Goal: Task Accomplishment & Management: Manage account settings

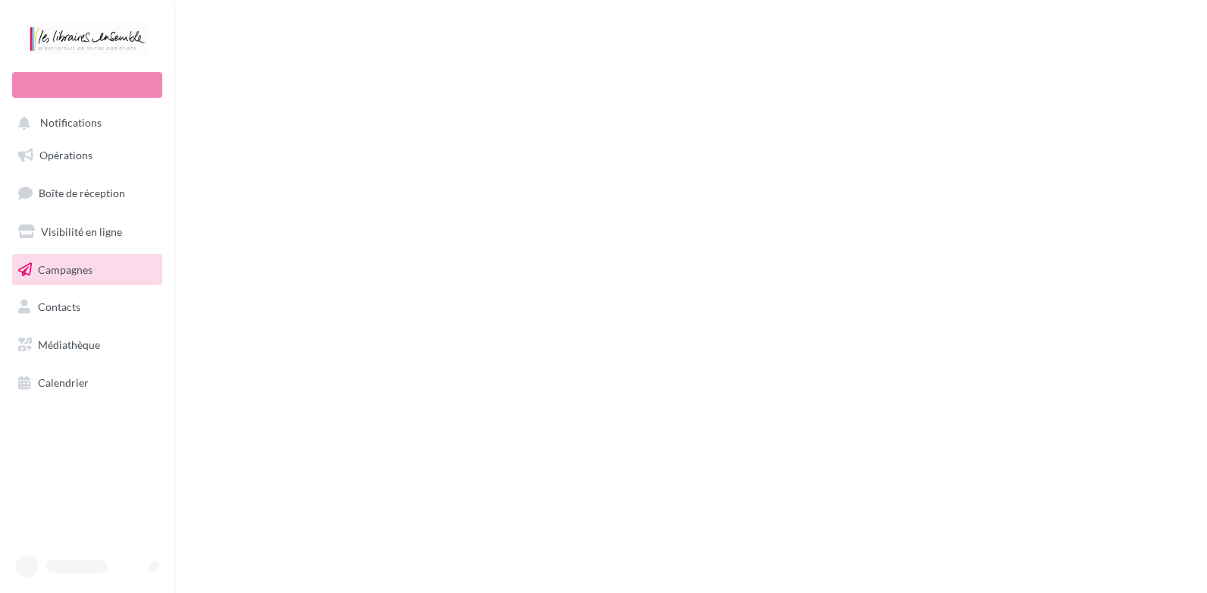
click at [79, 191] on span "Boîte de réception" at bounding box center [82, 192] width 86 height 13
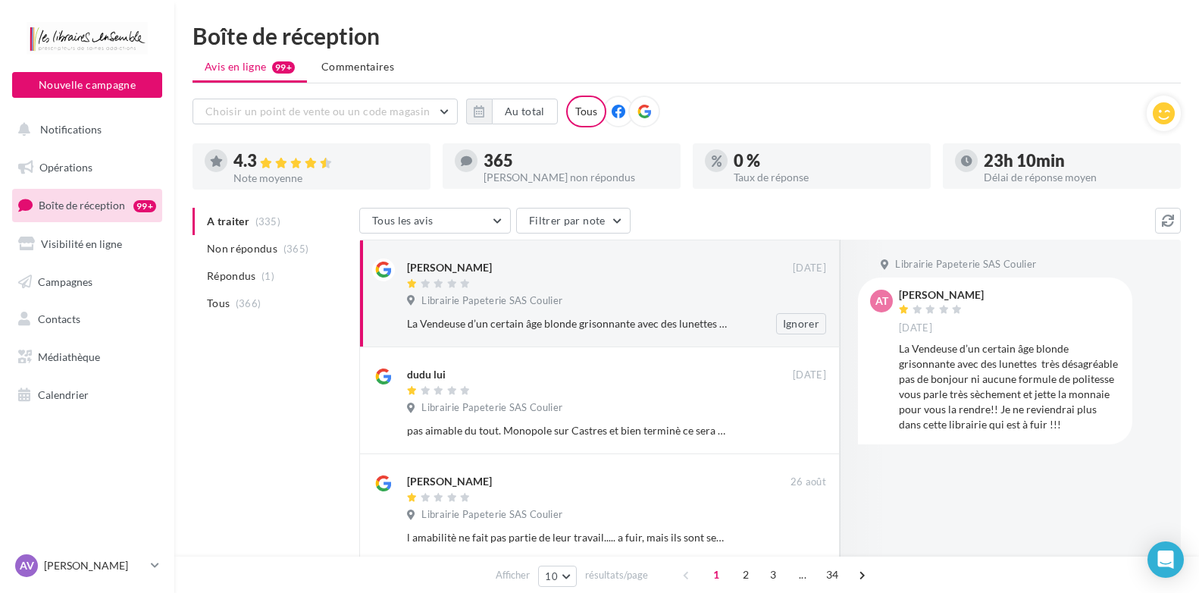
click at [490, 320] on div "La Vendeuse d’un certain âge blonde grisonnante avec des lunettes très désagréa…" at bounding box center [567, 323] width 321 height 15
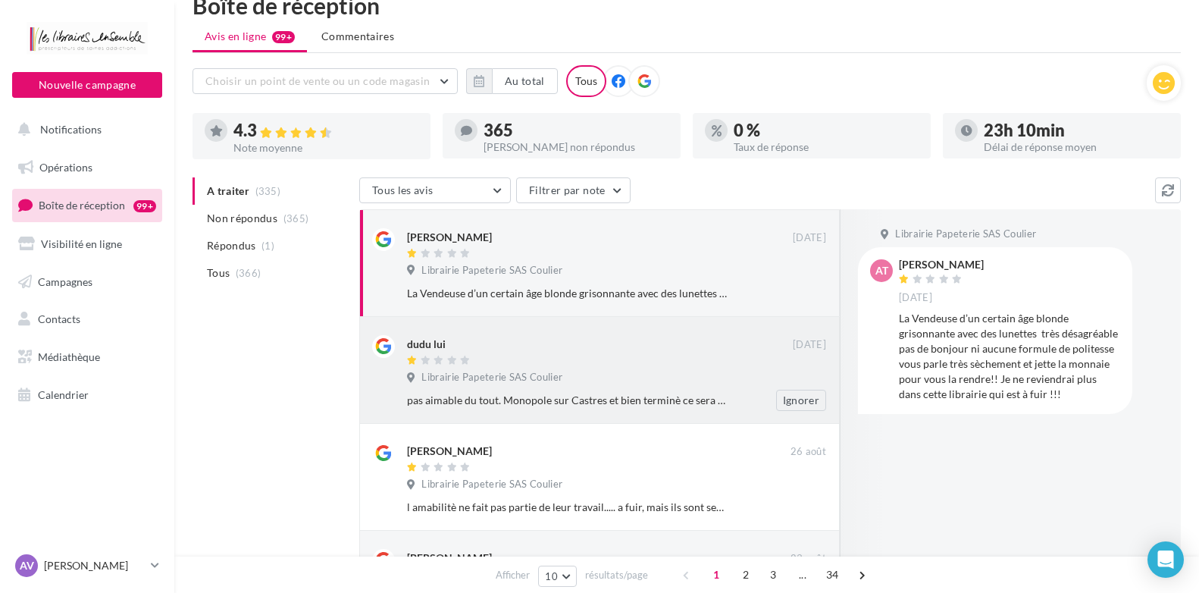
click at [643, 369] on div "dudu lui [DATE] Librairie Papeterie SAS Coulier pas aimable du tout. Monopole s…" at bounding box center [616, 373] width 419 height 76
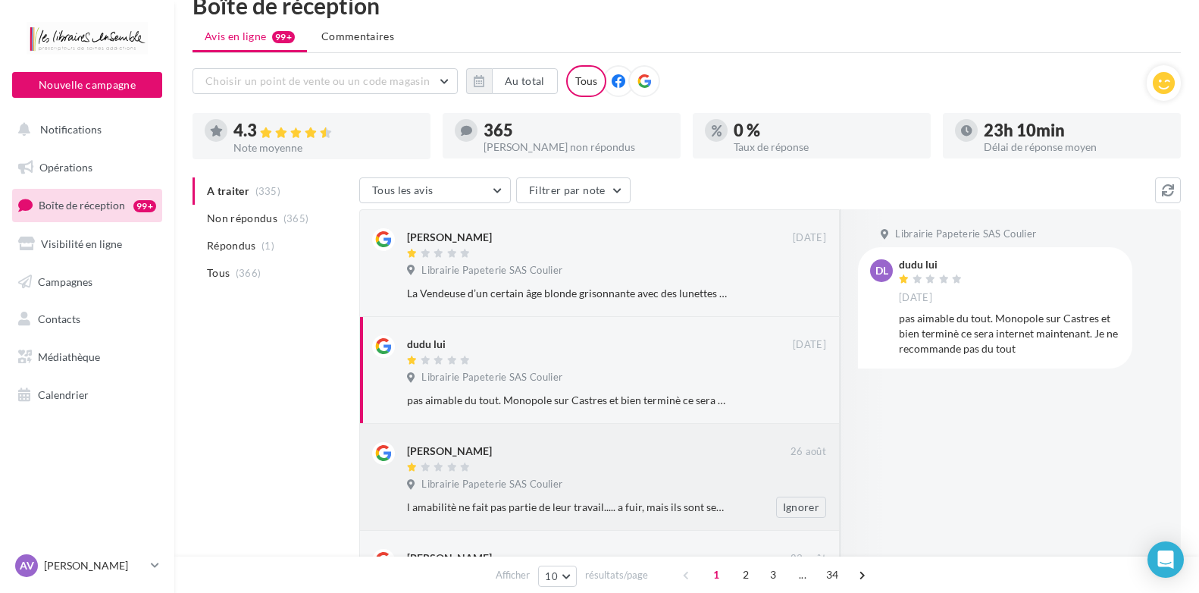
click at [635, 453] on div "[PERSON_NAME]" at bounding box center [599, 450] width 384 height 16
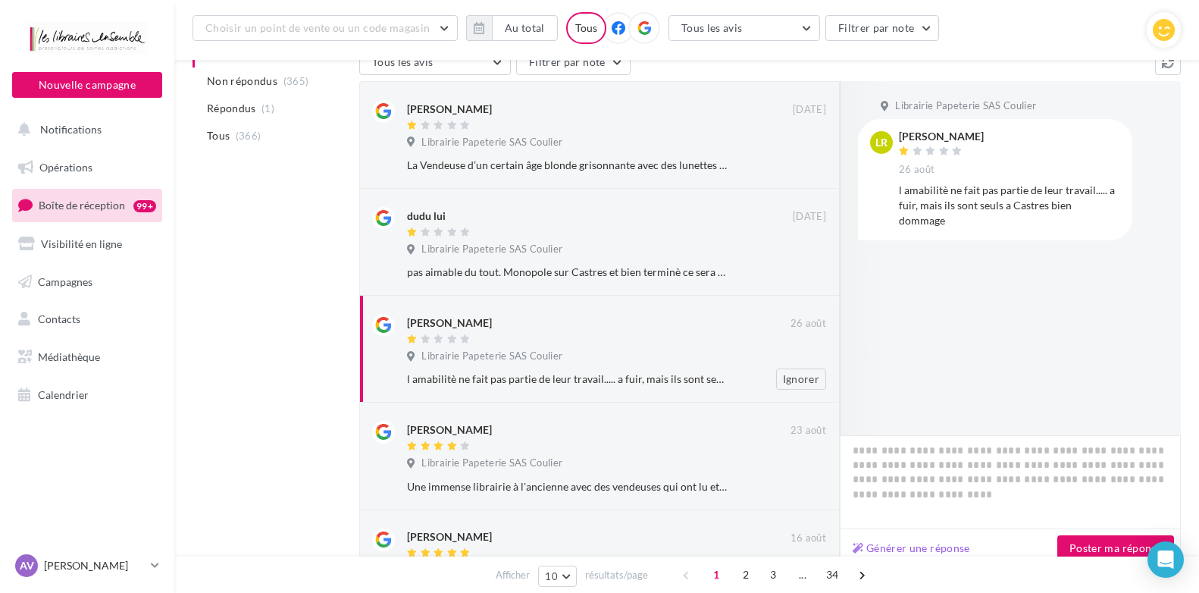
scroll to position [182, 0]
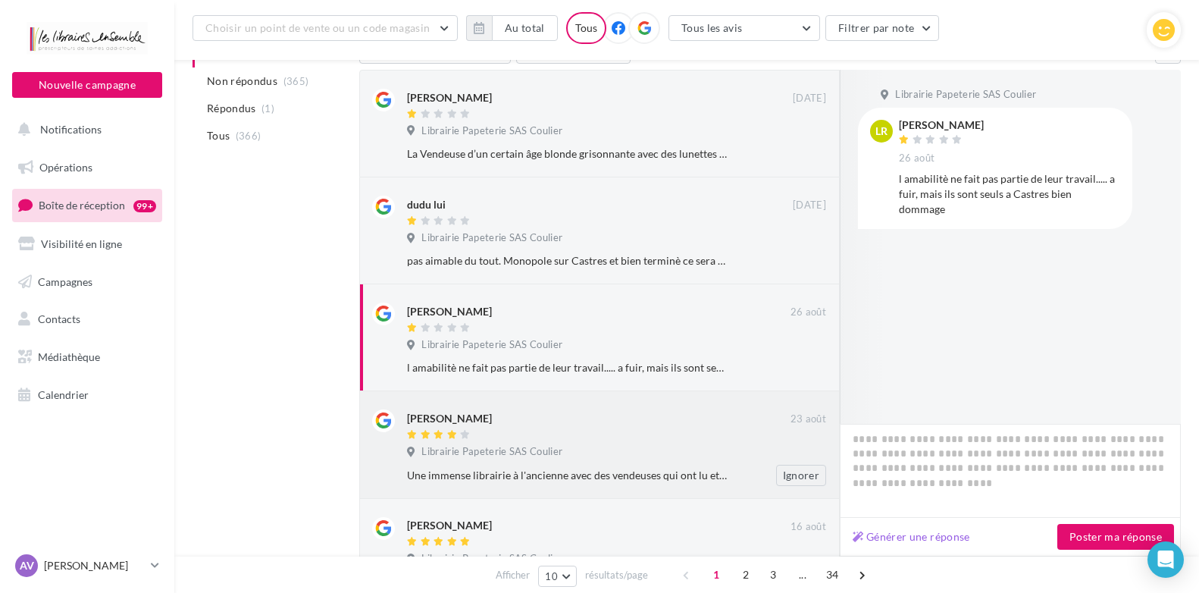
click at [638, 447] on div "Librairie Papeterie SAS Coulier" at bounding box center [616, 453] width 419 height 17
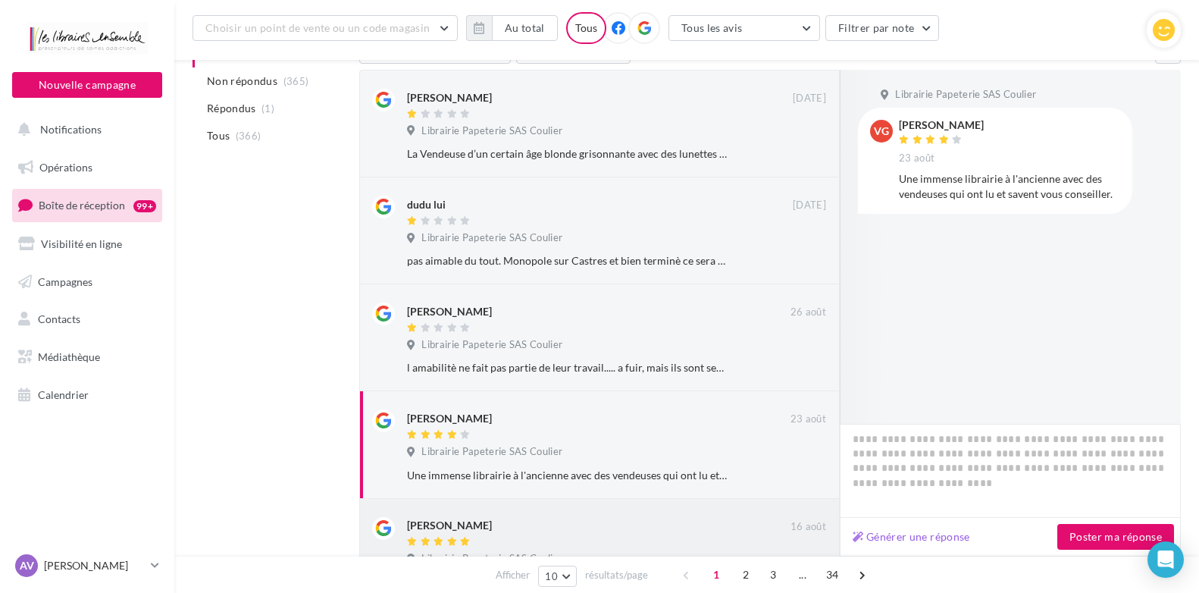
click at [650, 540] on div at bounding box center [599, 542] width 384 height 13
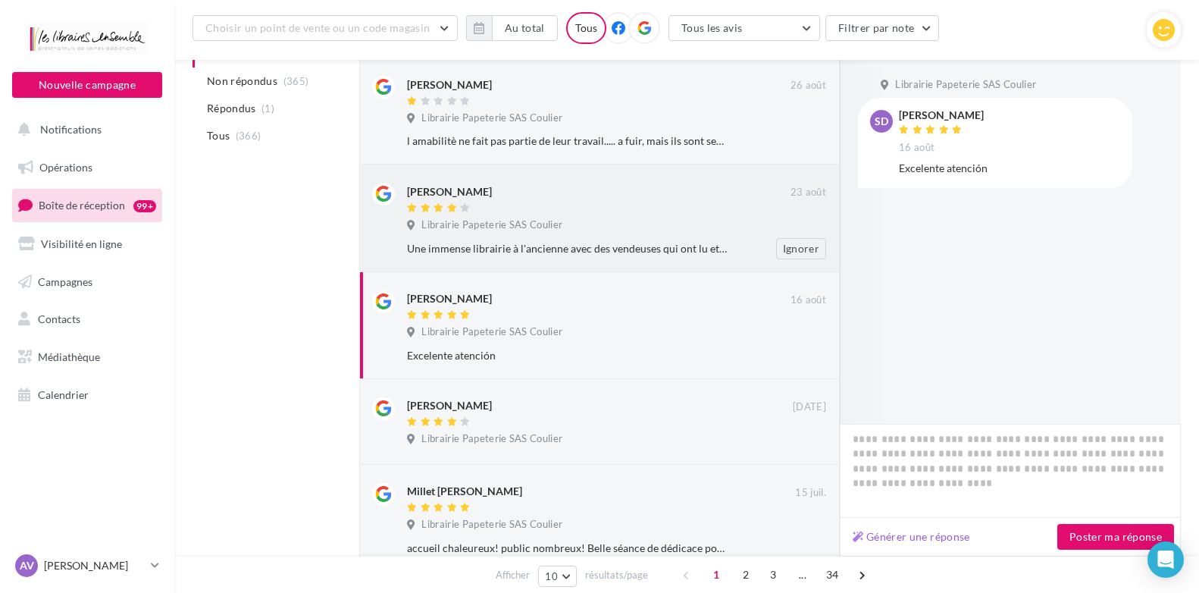
scroll to position [409, 0]
click at [596, 426] on div at bounding box center [600, 421] width 386 height 13
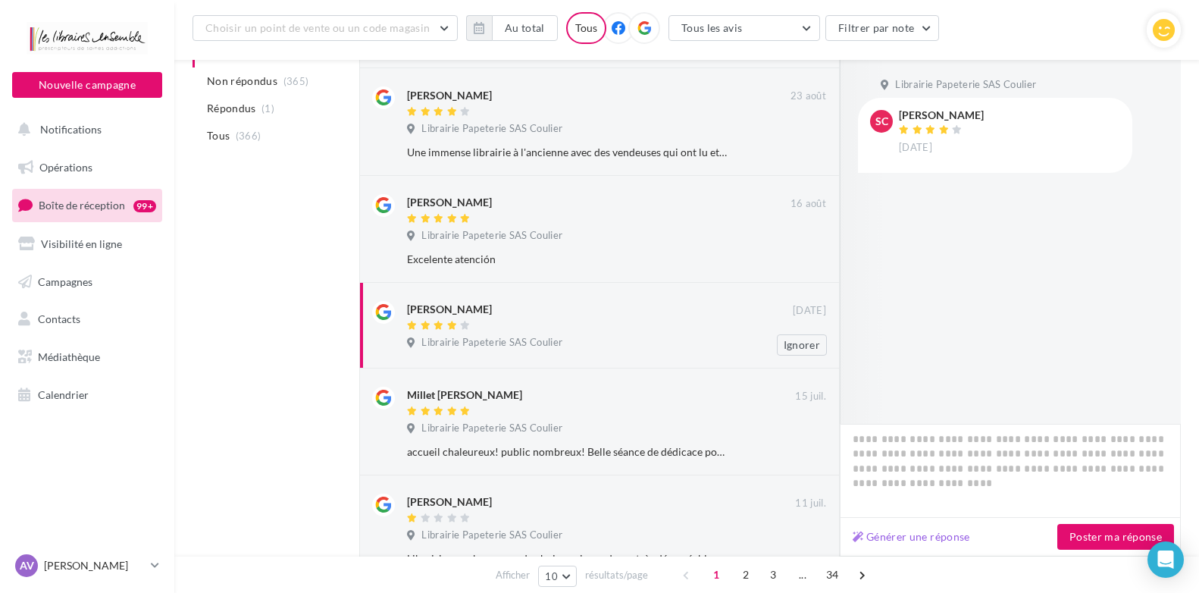
scroll to position [561, 0]
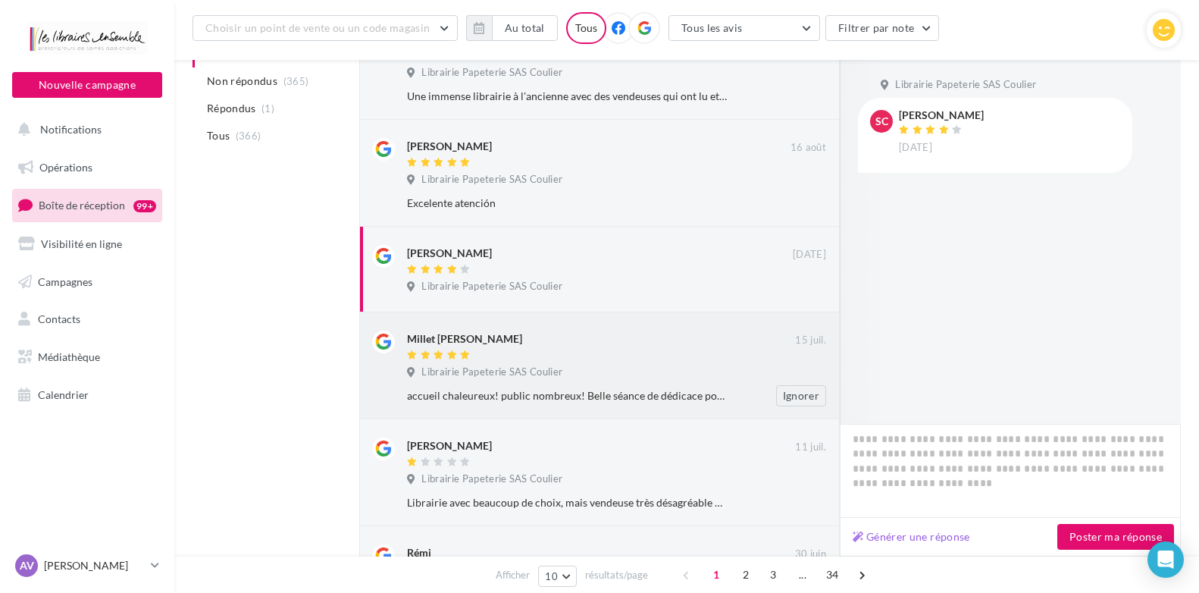
click at [570, 380] on div "Librairie Papeterie SAS Coulier" at bounding box center [616, 373] width 419 height 17
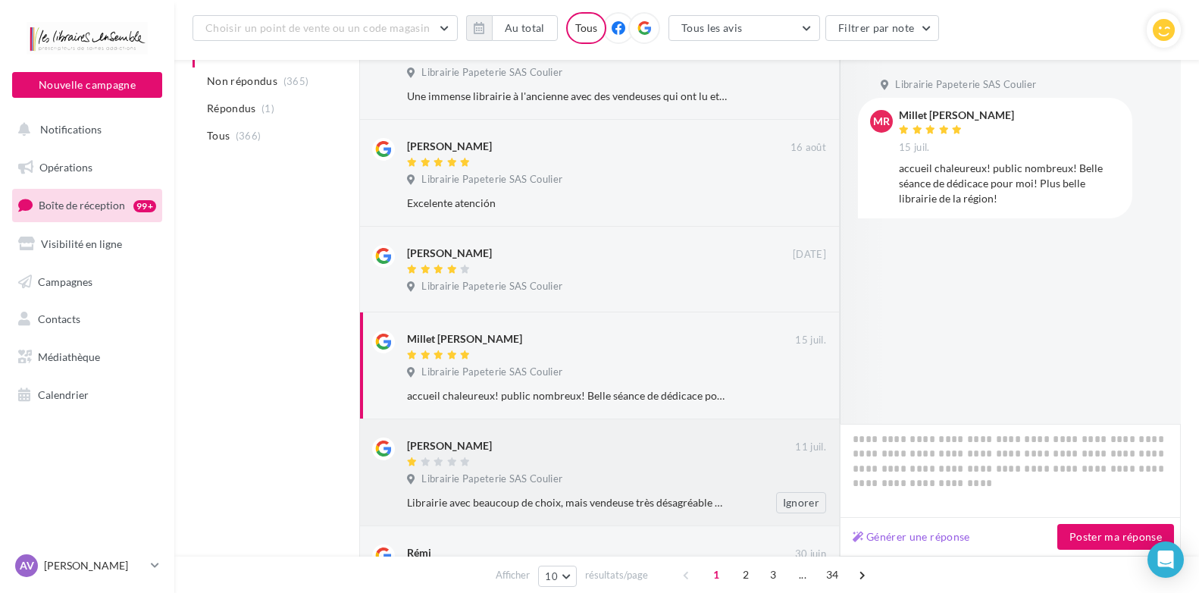
scroll to position [637, 0]
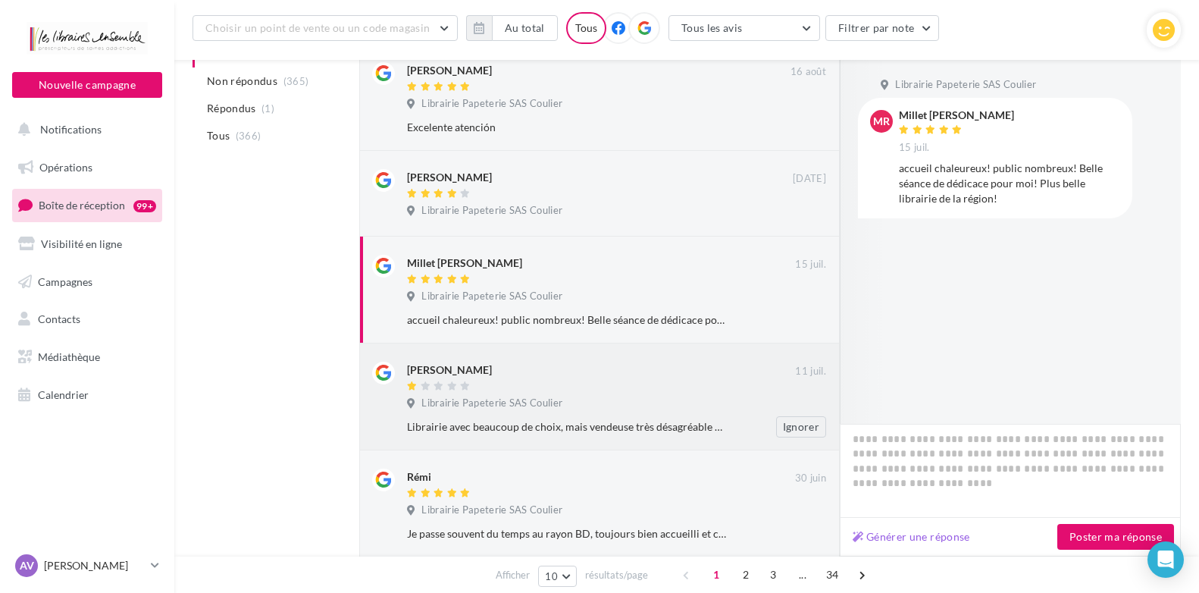
click at [626, 400] on div "Librairie Papeterie SAS Coulier" at bounding box center [616, 404] width 419 height 17
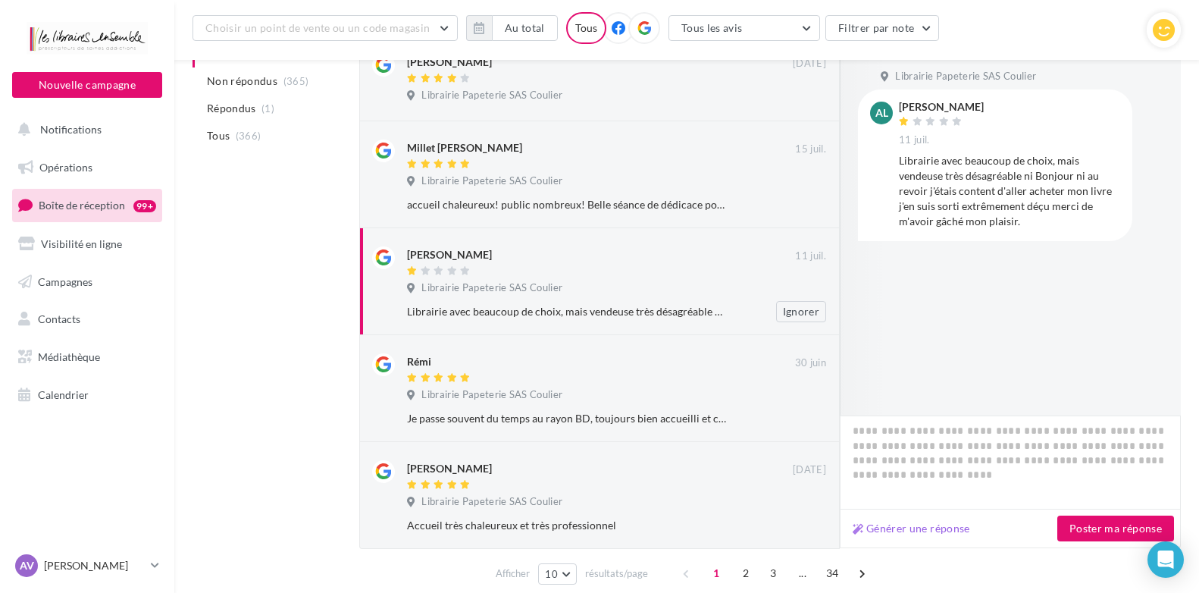
scroll to position [788, 0]
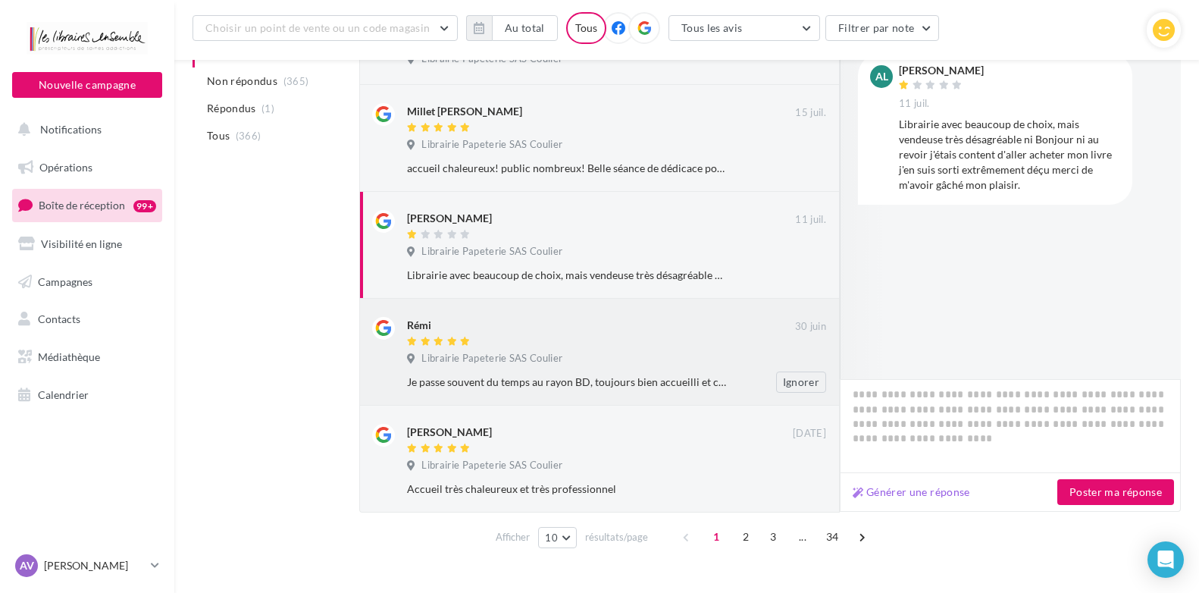
click at [619, 370] on div "Rémi [DATE] Librairie Papeterie SAS Coulier Je passe souvent du temps au rayon …" at bounding box center [616, 355] width 419 height 76
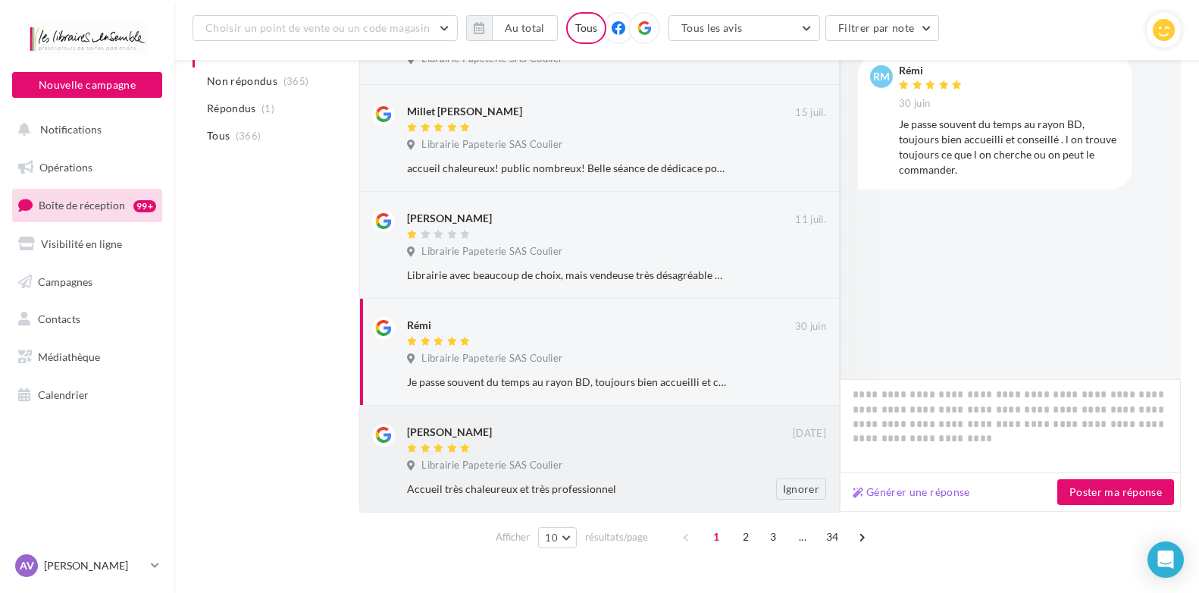
click at [636, 432] on div "[PERSON_NAME]" at bounding box center [600, 432] width 386 height 16
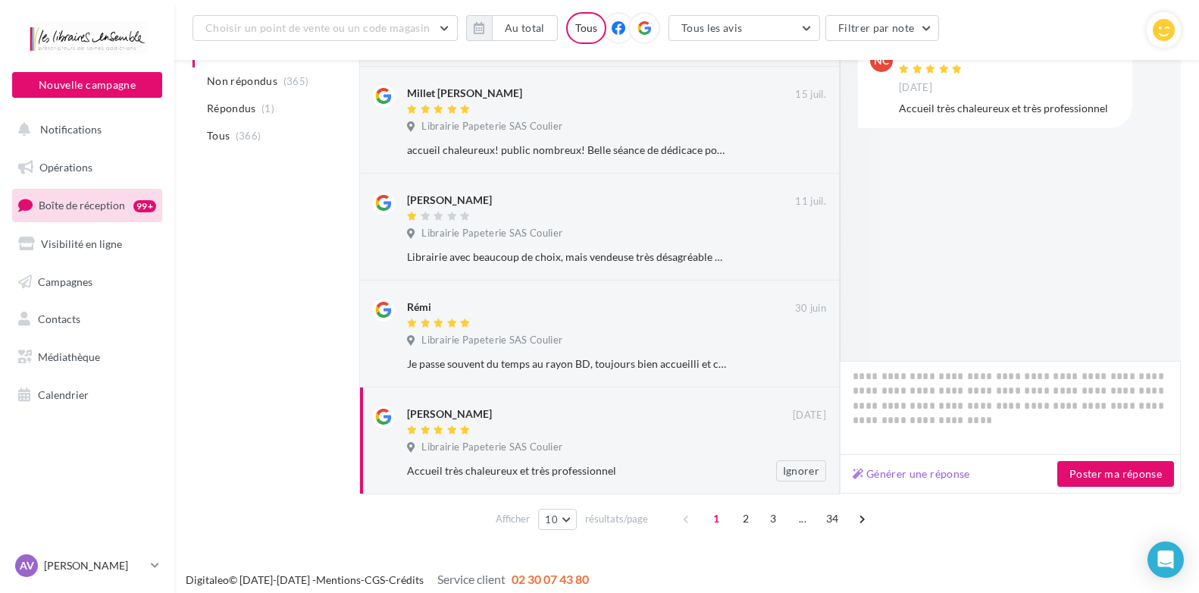
scroll to position [816, 0]
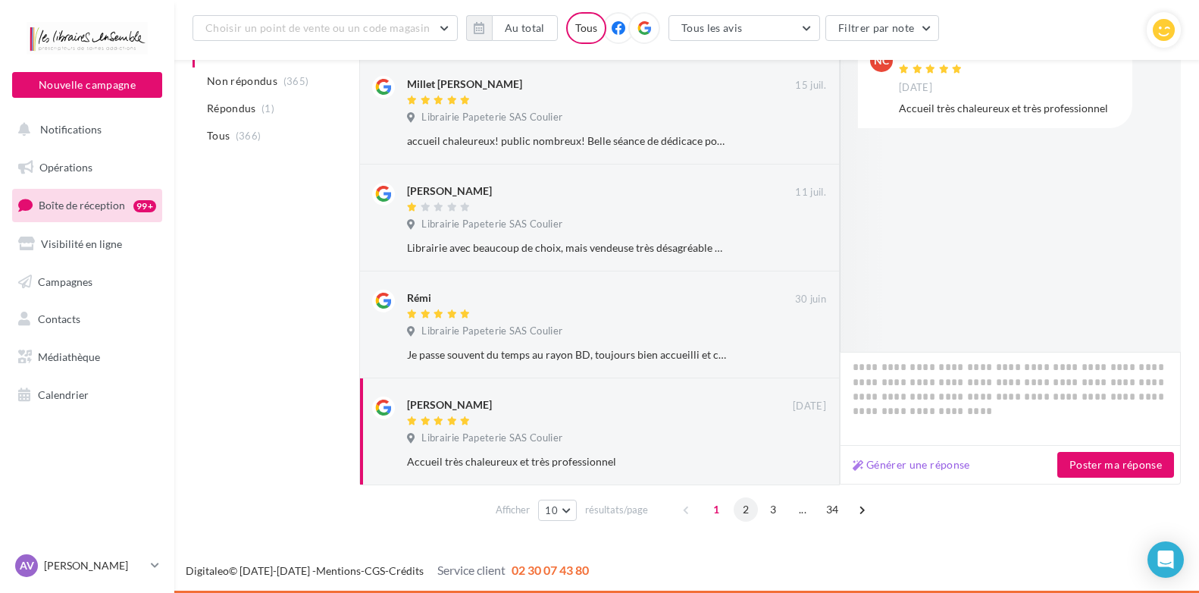
click at [747, 512] on span "2" at bounding box center [746, 509] width 24 height 24
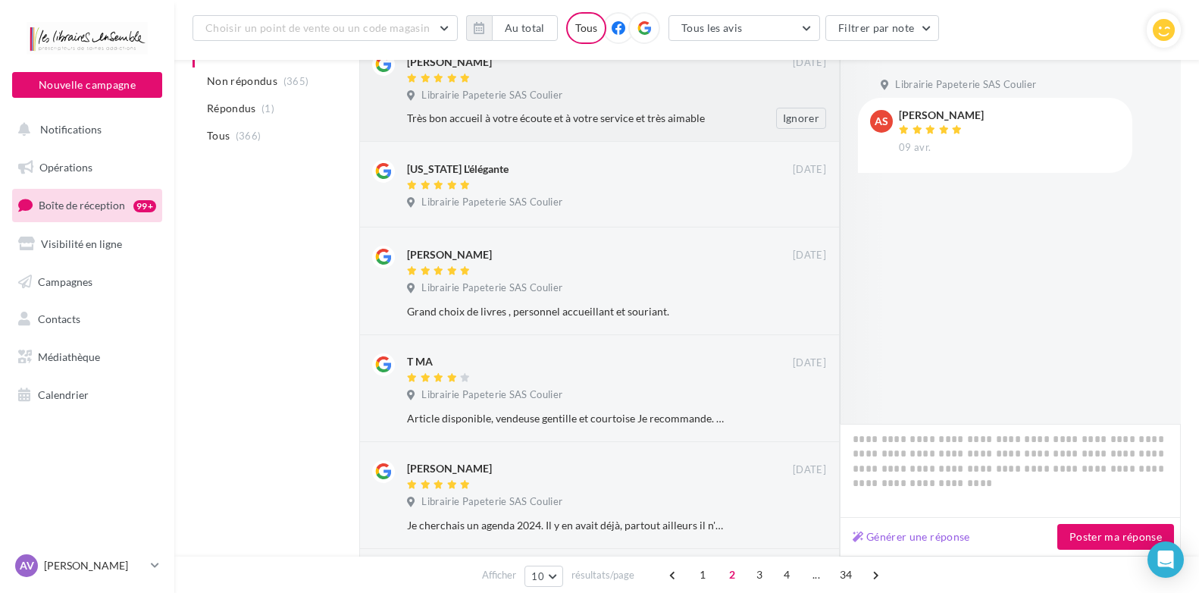
scroll to position [379, 0]
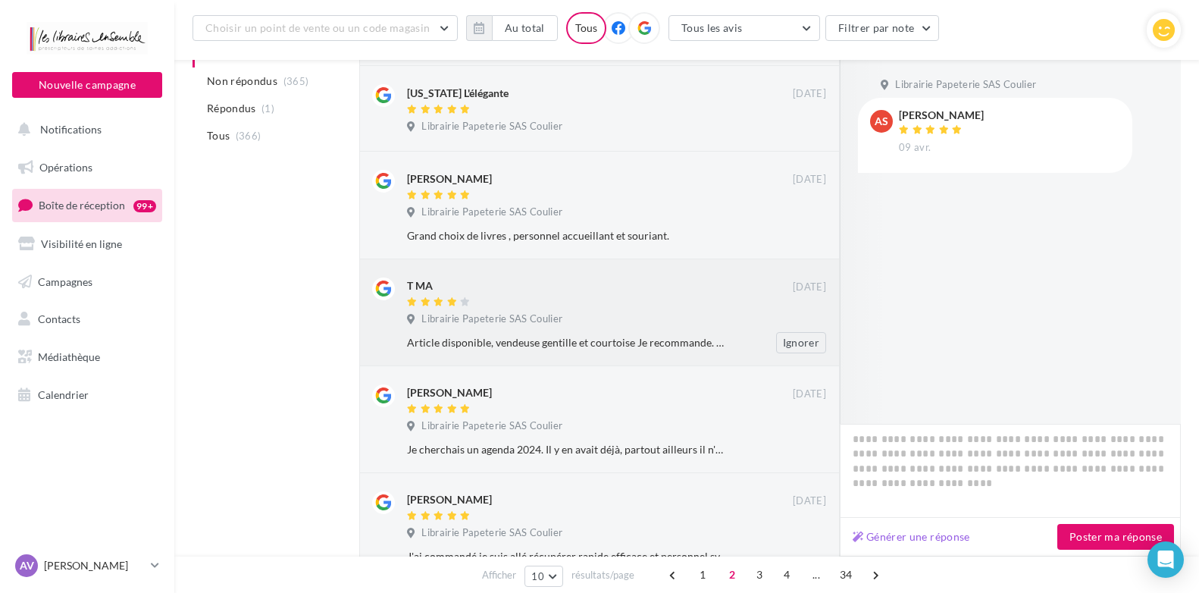
click at [662, 354] on div "T [DATE] Librairie Papeterie SAS Coulier Article disponible, vendeuse gentille …" at bounding box center [599, 312] width 481 height 107
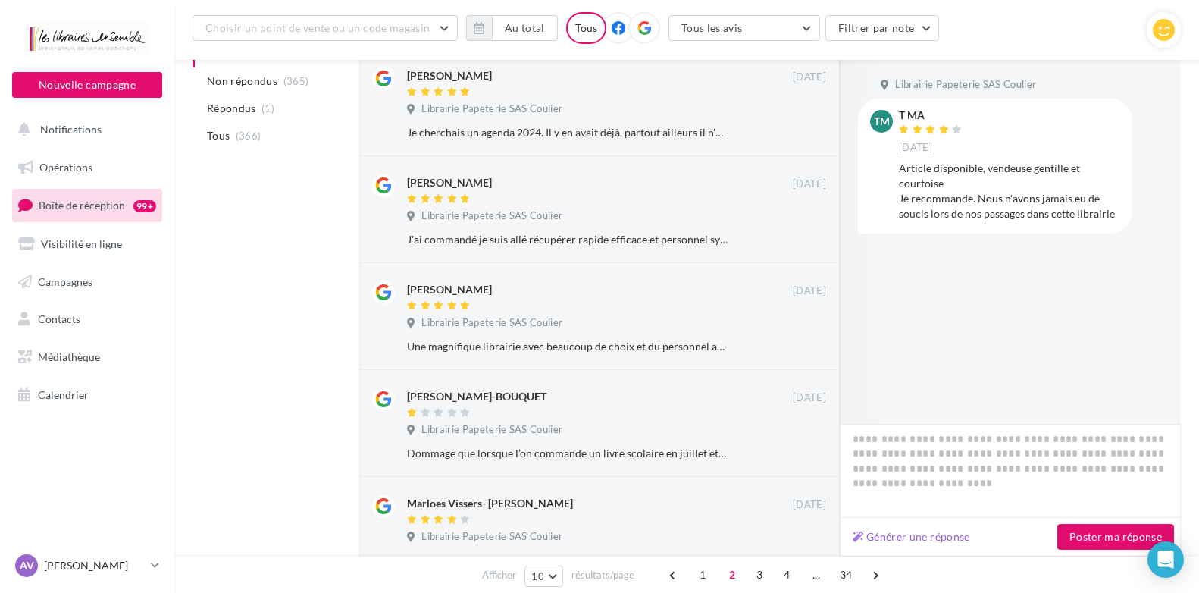
scroll to position [758, 0]
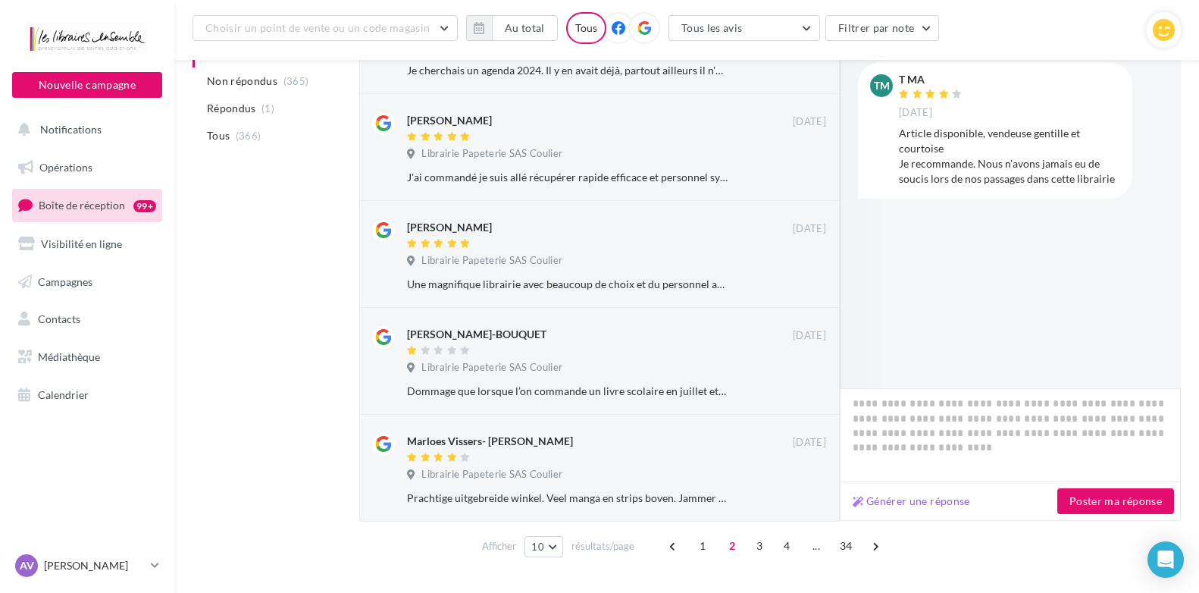
click at [662, 354] on div at bounding box center [600, 351] width 386 height 13
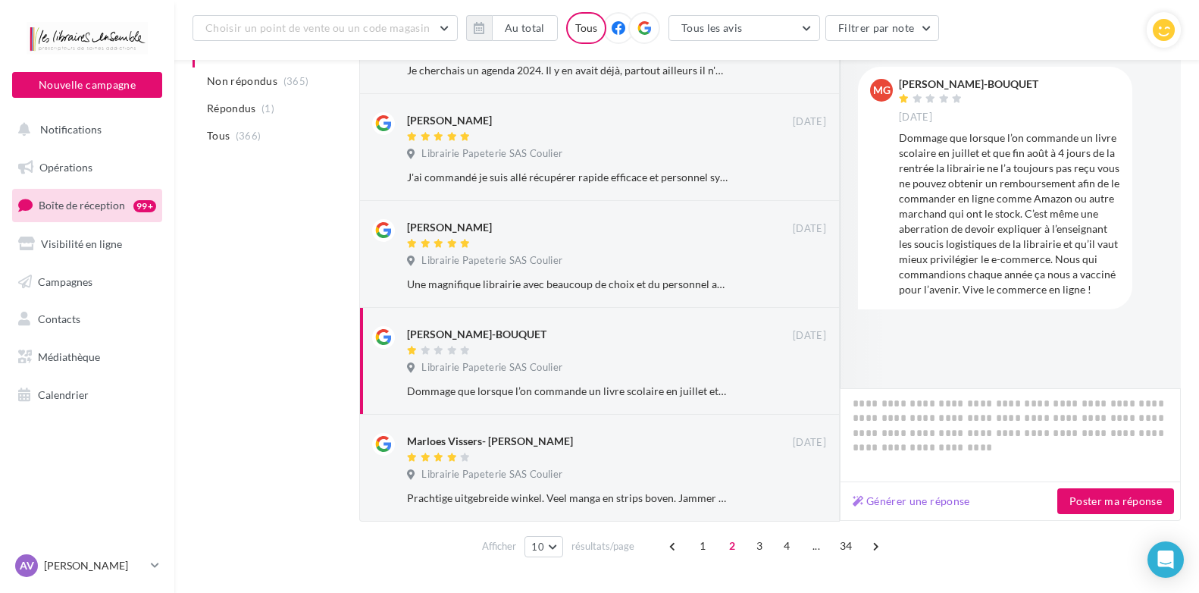
scroll to position [794, 0]
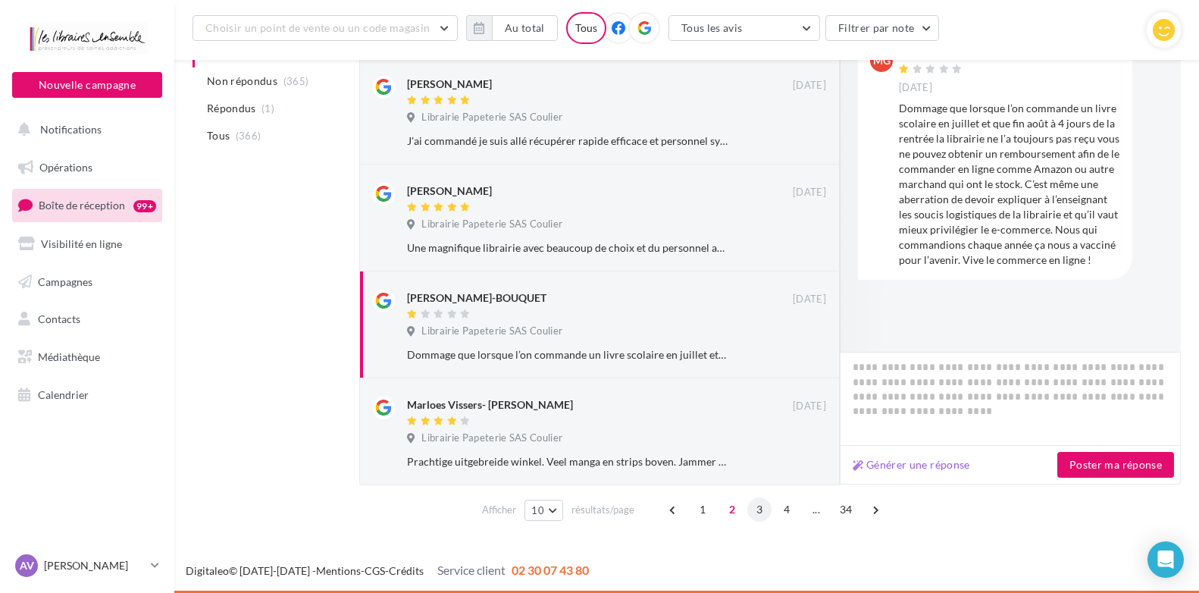
click at [761, 512] on span "3" at bounding box center [759, 509] width 24 height 24
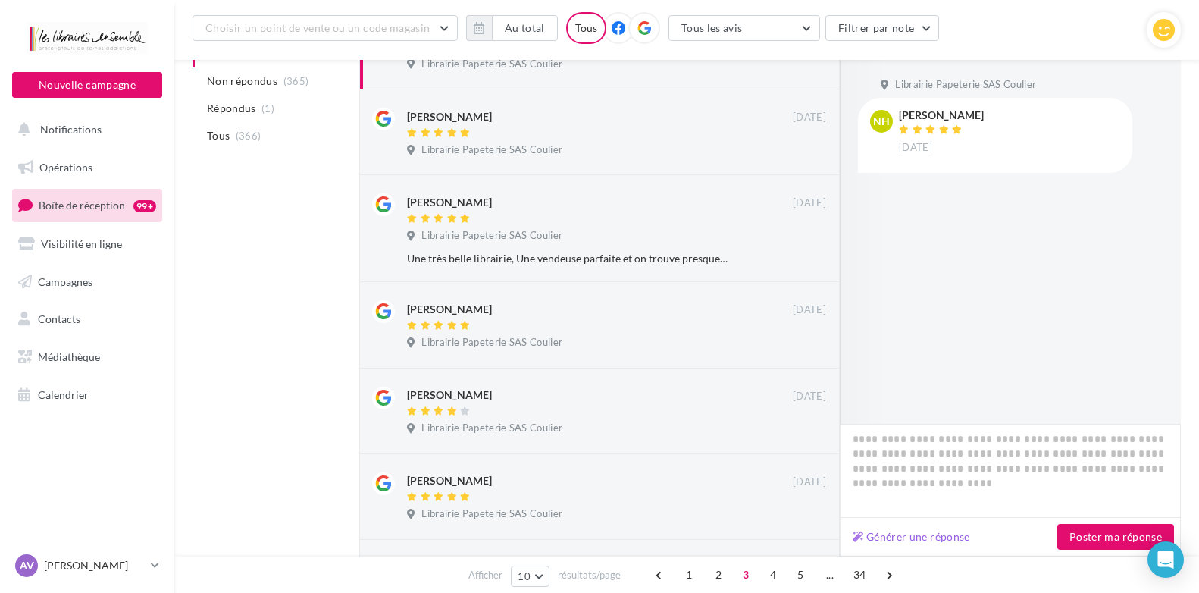
scroll to position [0, 0]
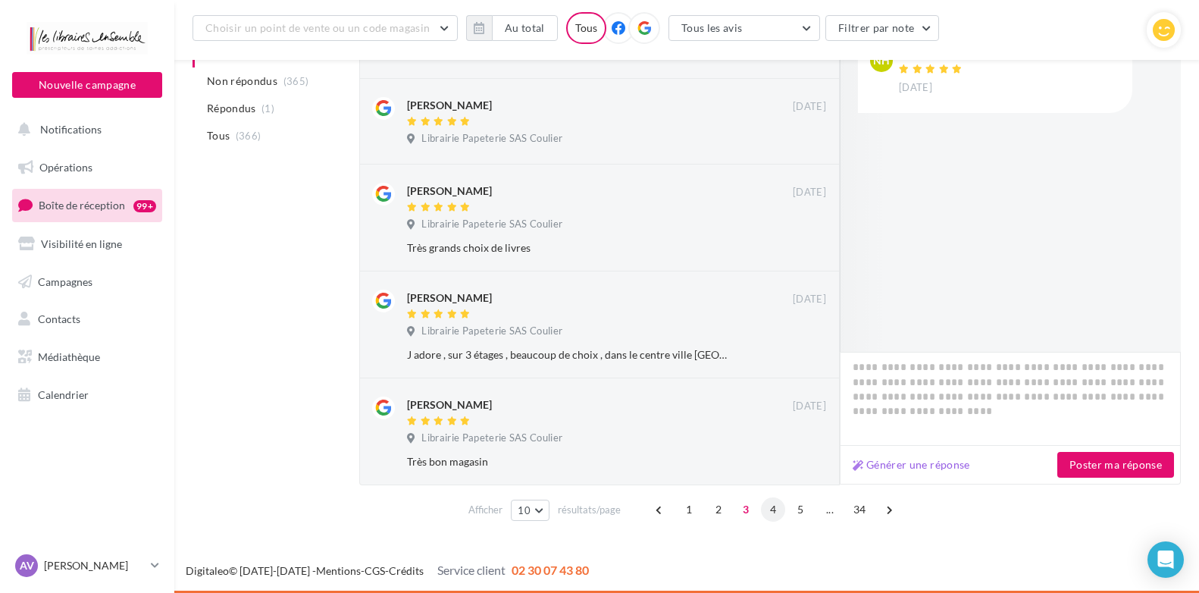
click at [770, 499] on span "4" at bounding box center [773, 509] width 24 height 24
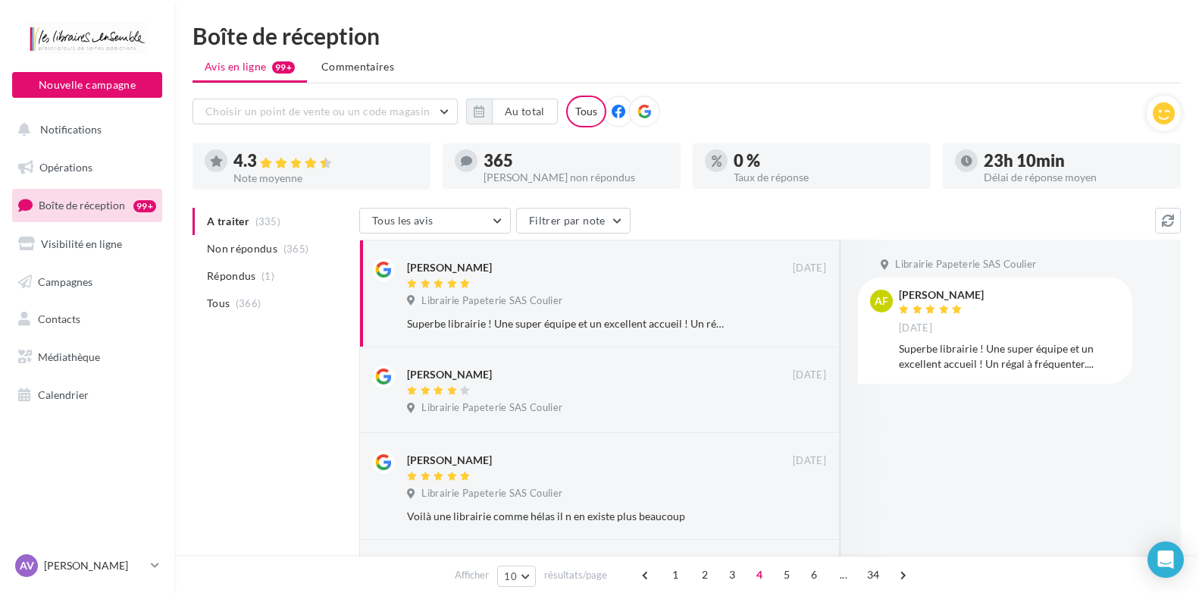
click at [247, 223] on ul "A traiter (335) Non répondus (365) Répondus (1) Tous (366)" at bounding box center [273, 262] width 161 height 109
